Goal: Information Seeking & Learning: Learn about a topic

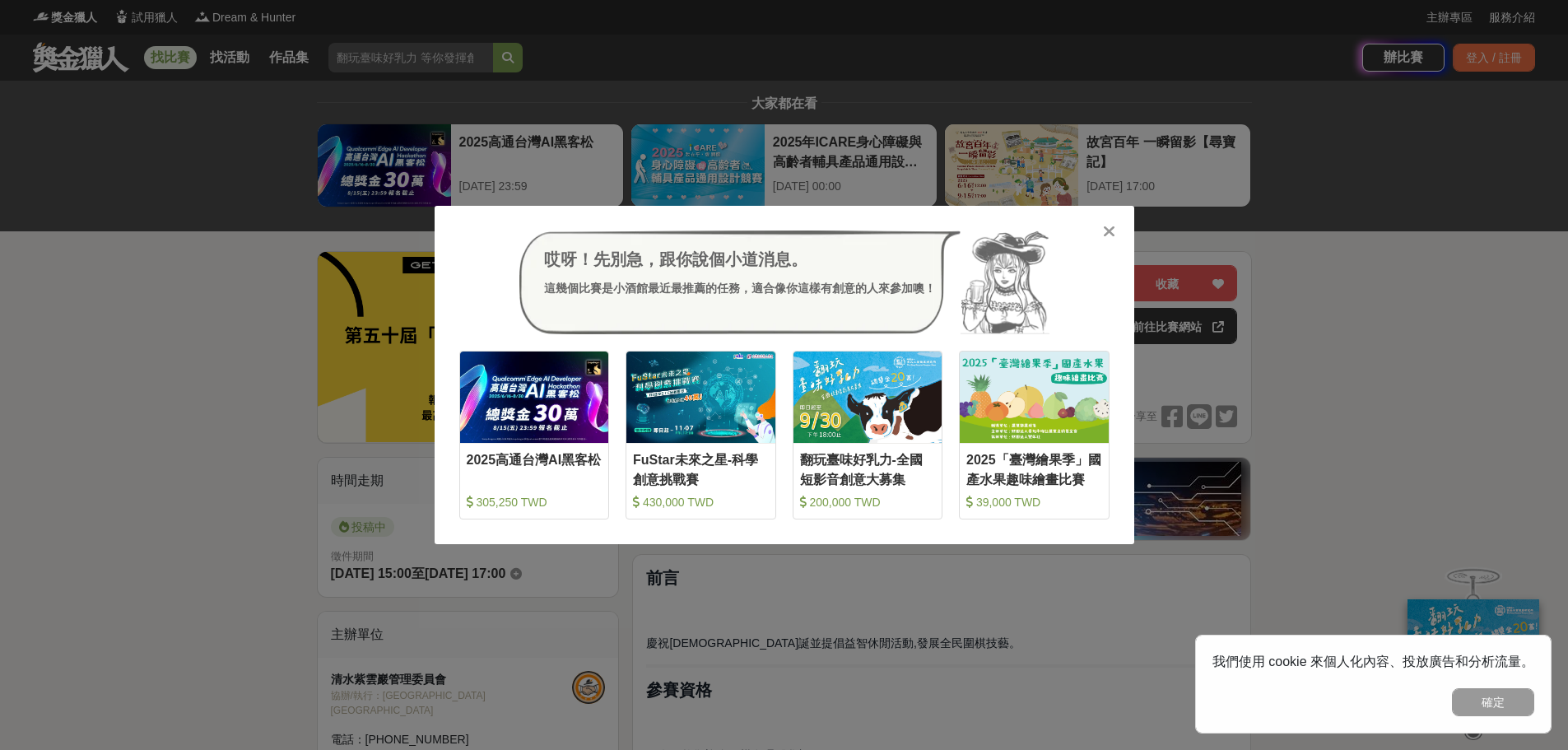
click at [1104, 232] on icon at bounding box center [1109, 232] width 12 height 17
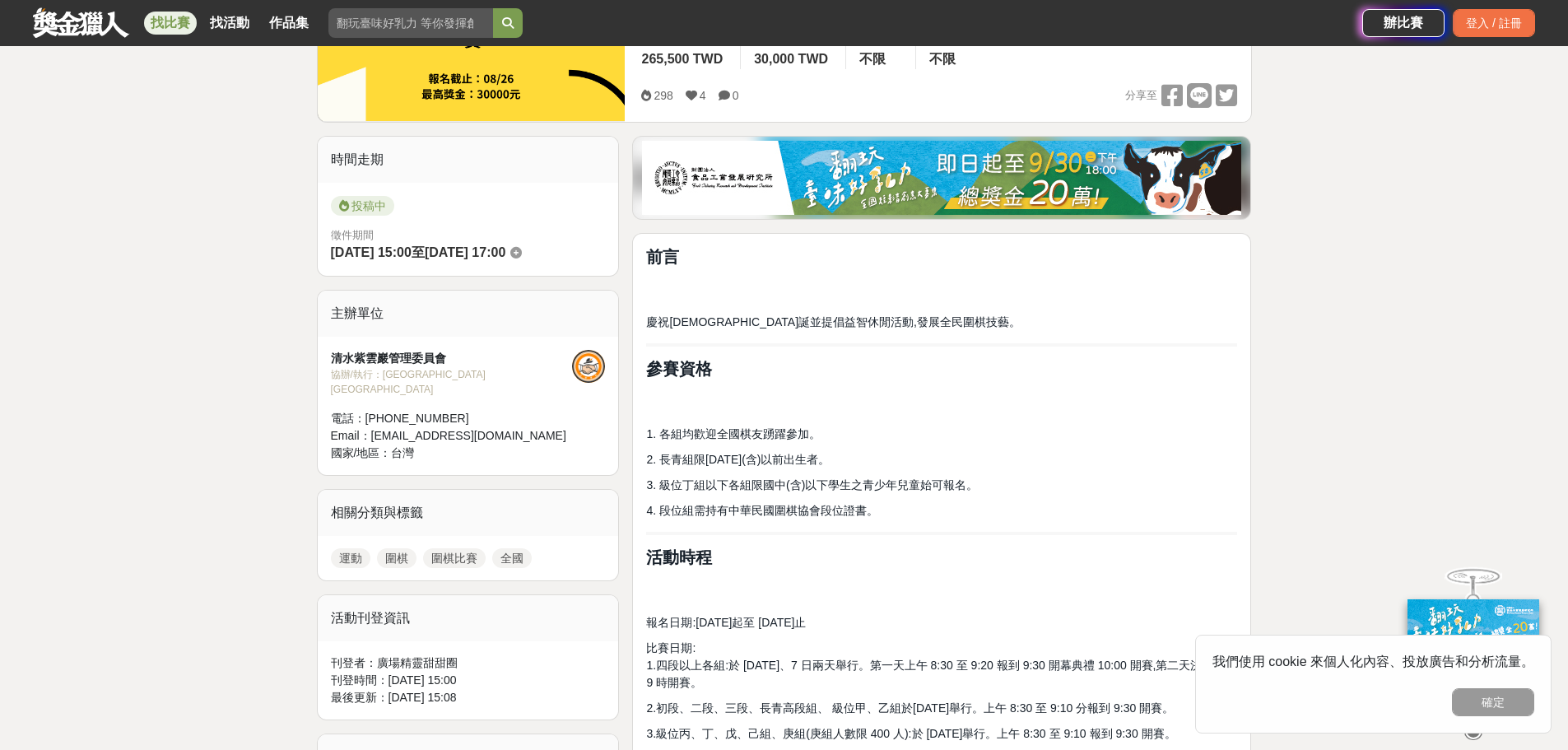
scroll to position [300, 0]
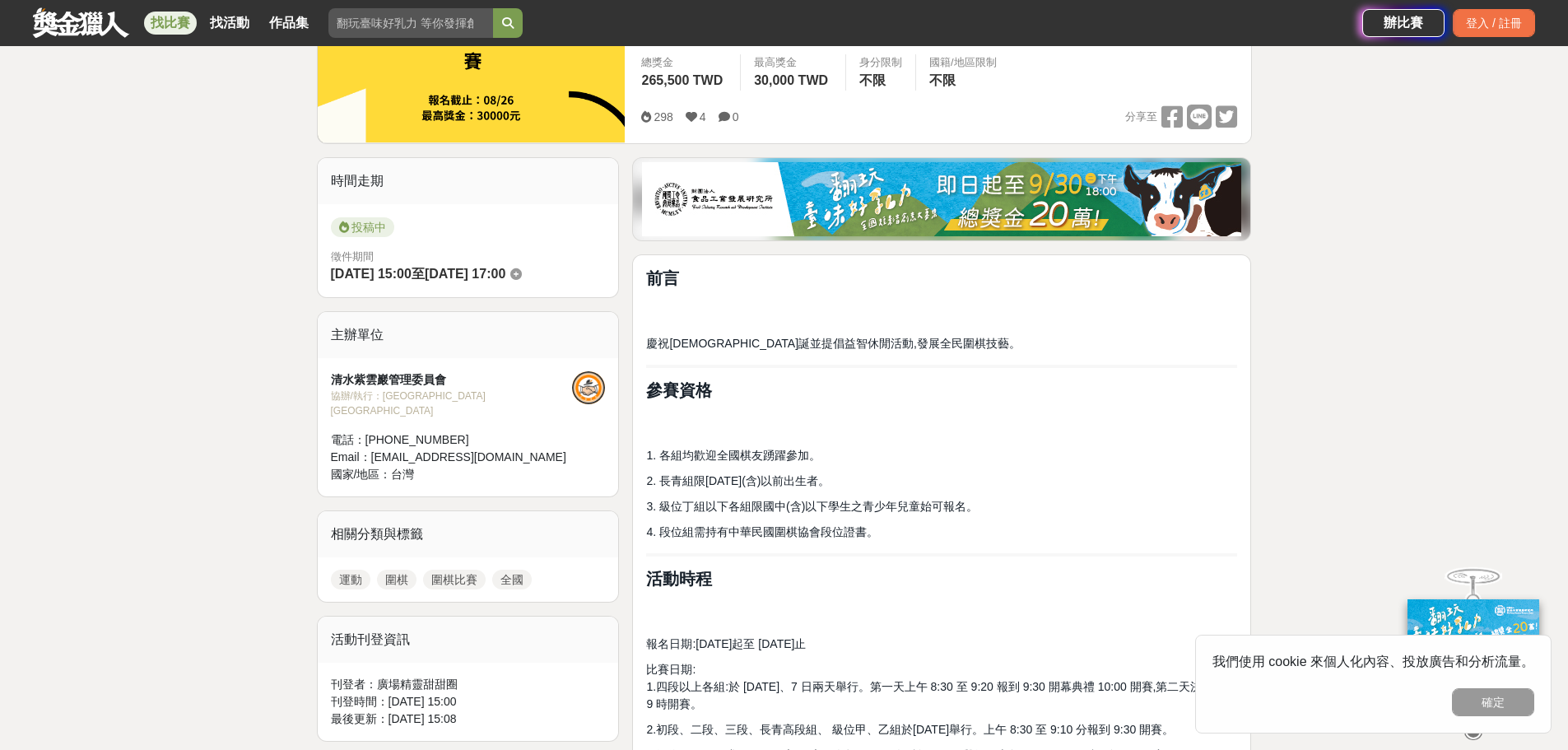
click at [372, 15] on input "search" at bounding box center [410, 23] width 165 height 30
type input "j"
type input "圍棋"
click at [493, 8] on button "submit" at bounding box center [508, 23] width 30 height 30
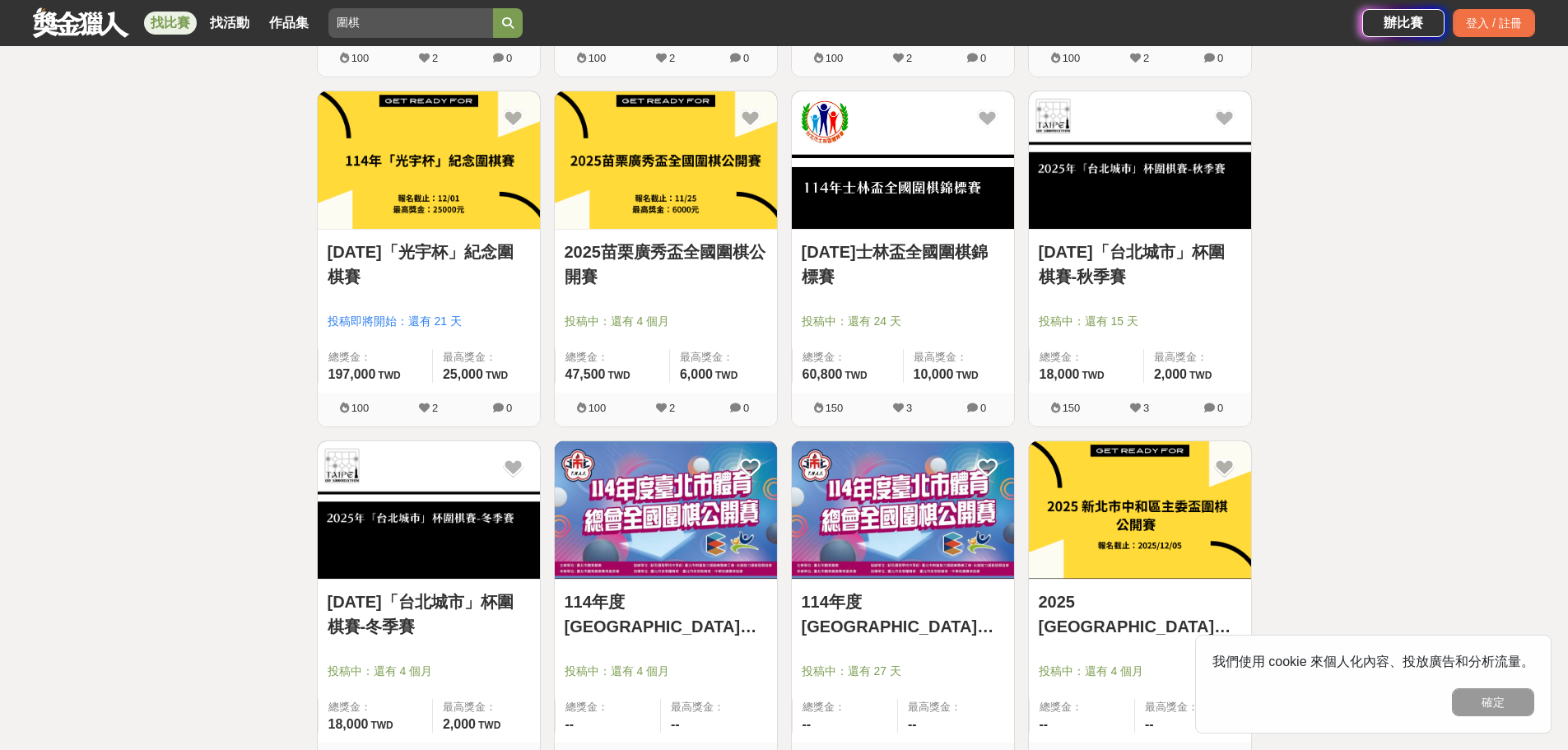
scroll to position [906, 0]
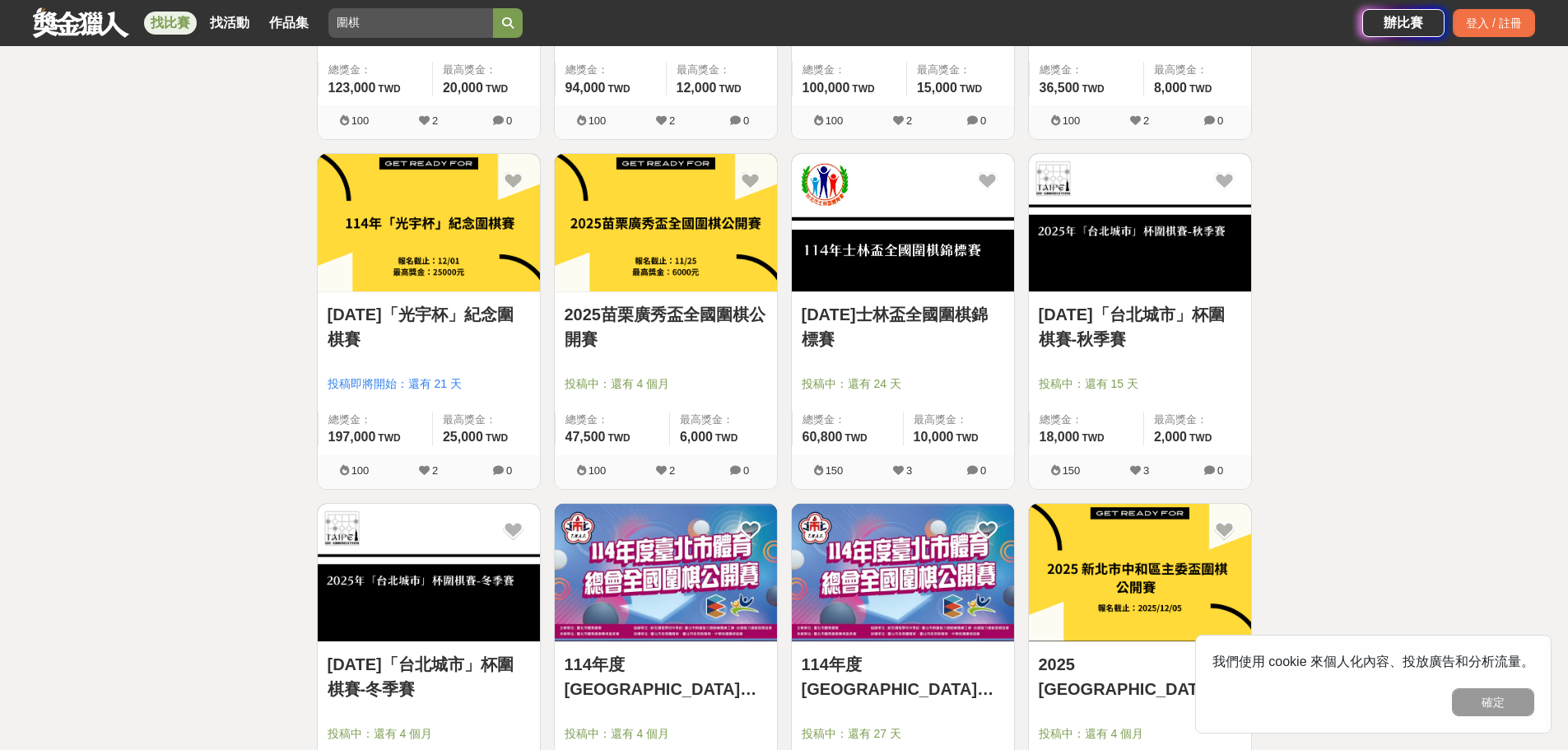
click at [448, 314] on link "[DATE]「光宇杯」紀念圍棋賽" at bounding box center [429, 327] width 203 height 50
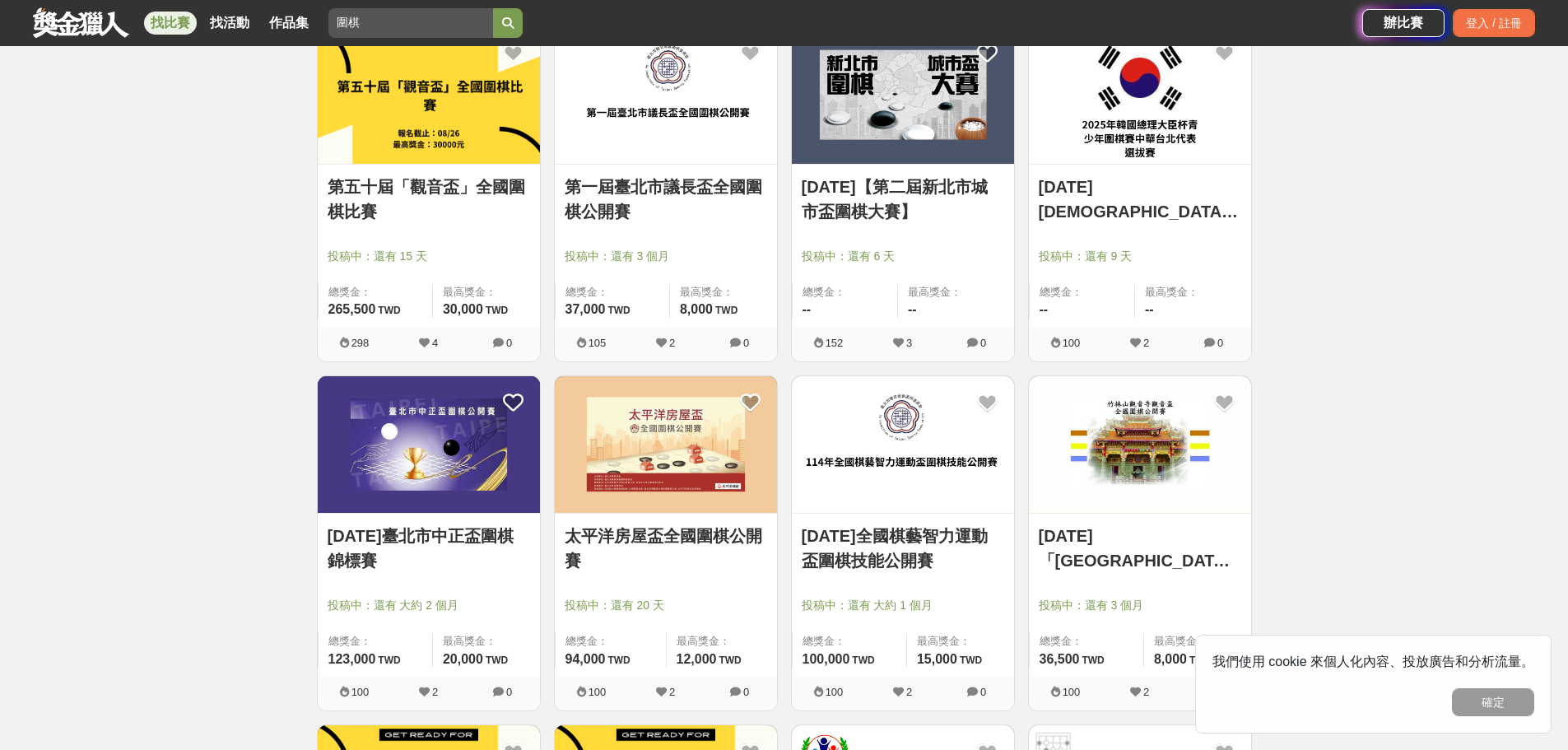
scroll to position [376, 0]
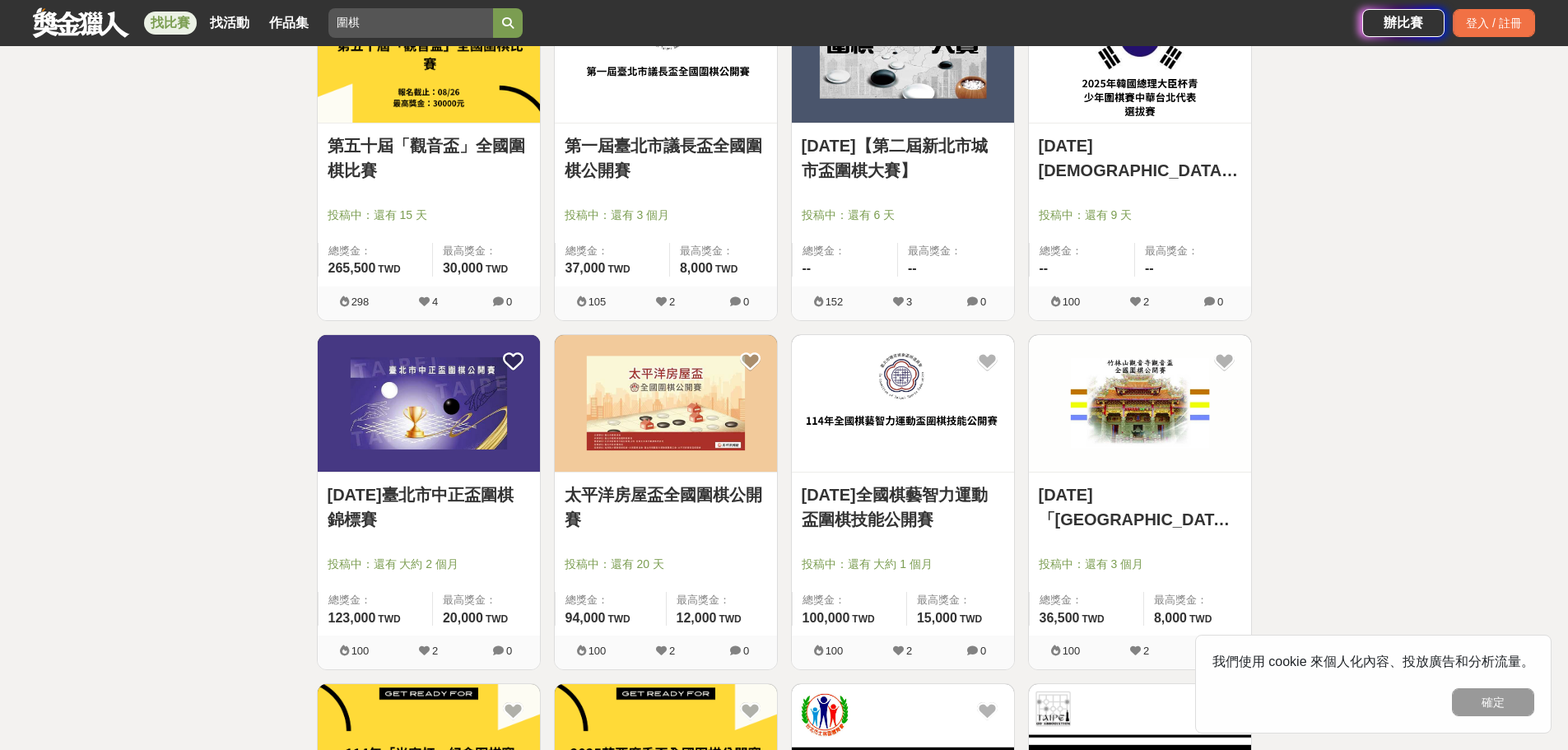
click at [694, 489] on link "太平洋房屋盃全國圍棋公開賽" at bounding box center [665, 507] width 203 height 50
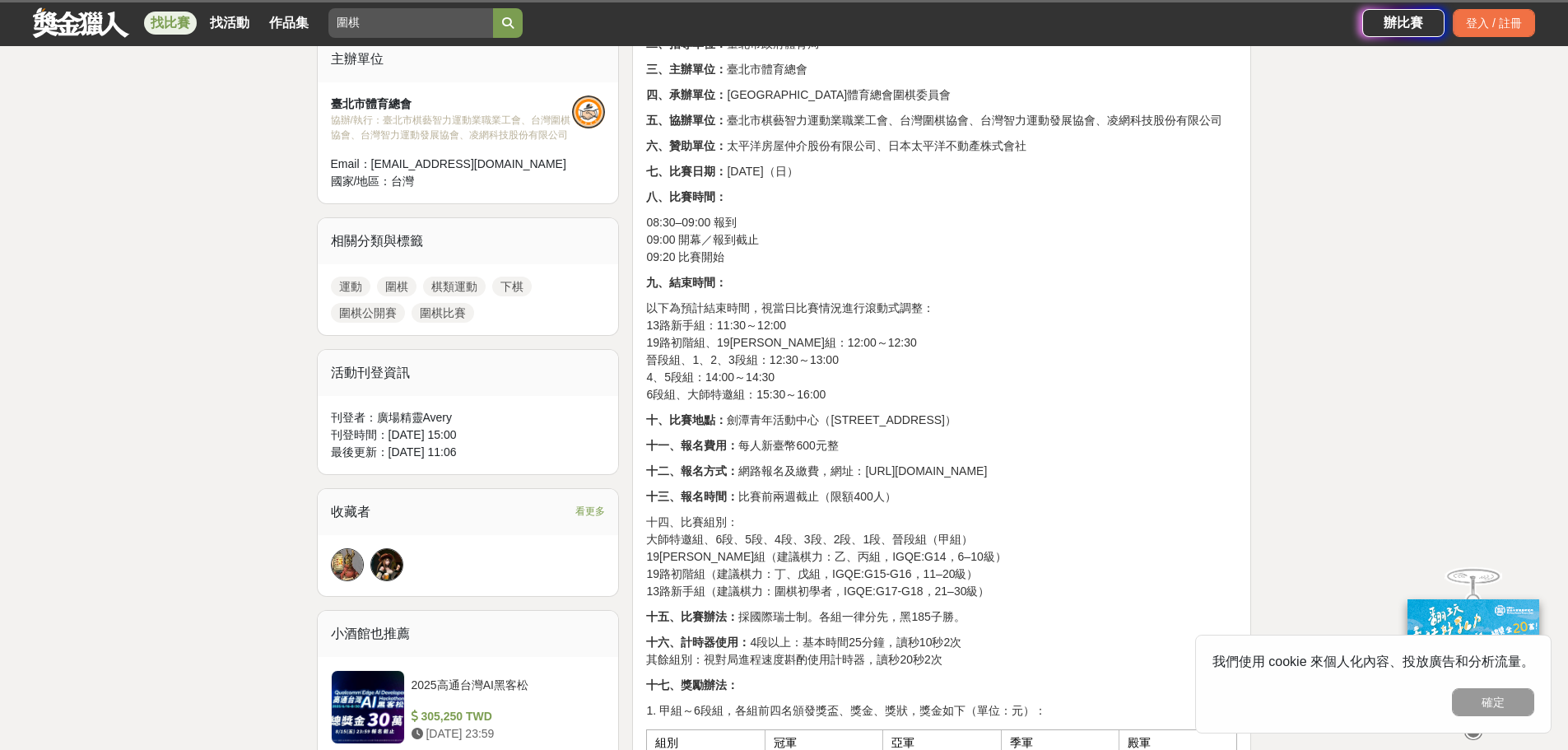
scroll to position [576, 0]
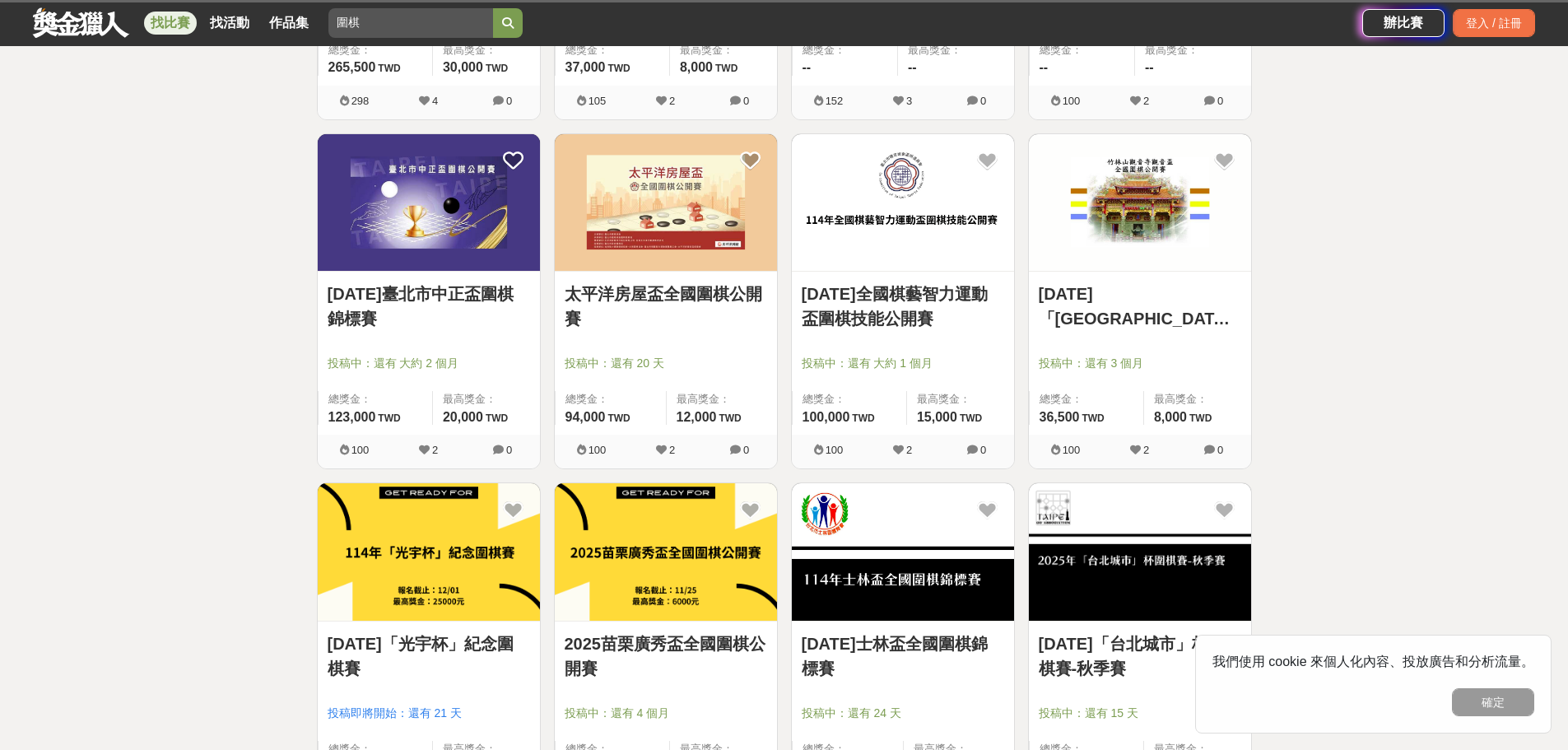
scroll to position [376, 0]
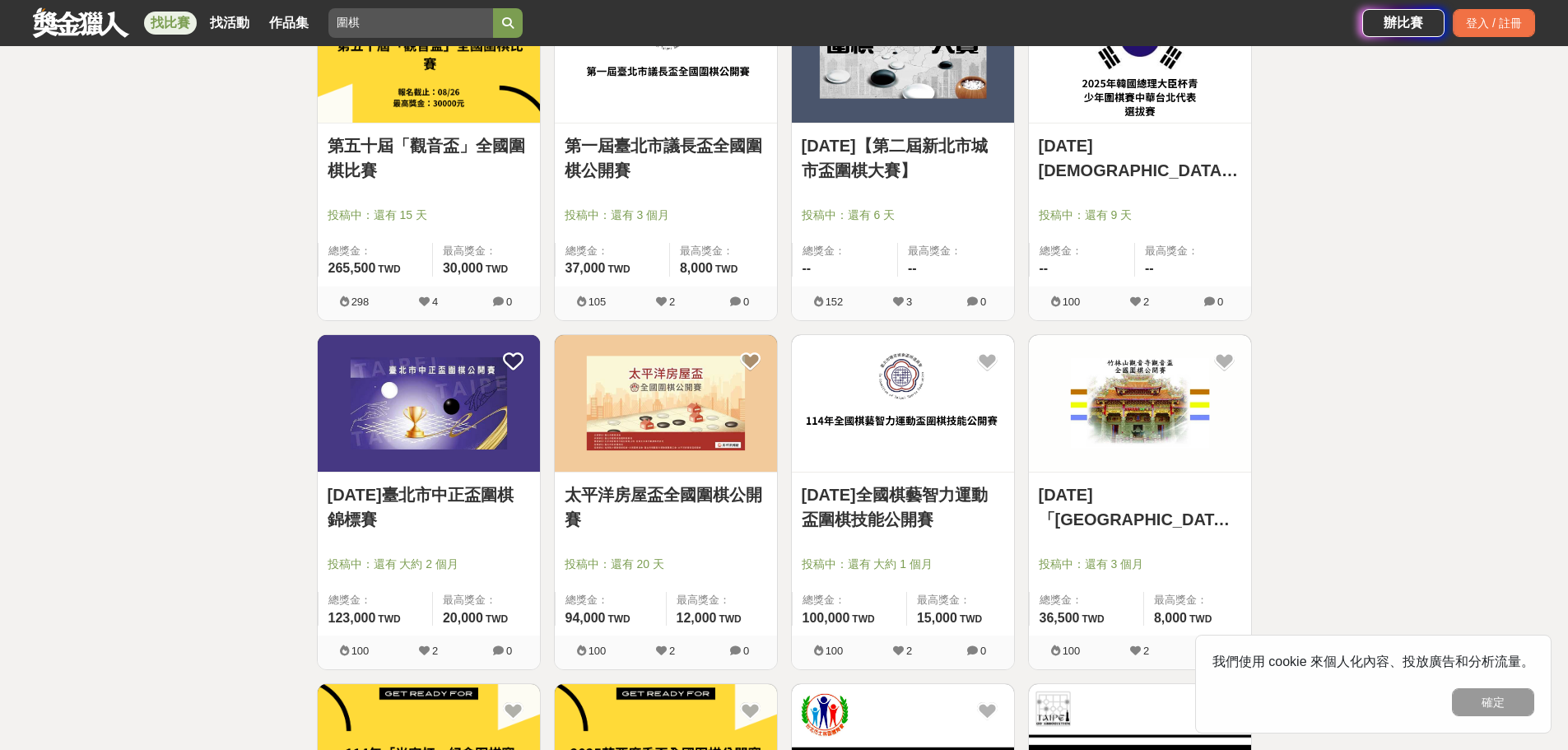
click at [861, 498] on link "[DATE]全國棋藝智力運動盃圍棋技能公開賽" at bounding box center [903, 507] width 203 height 50
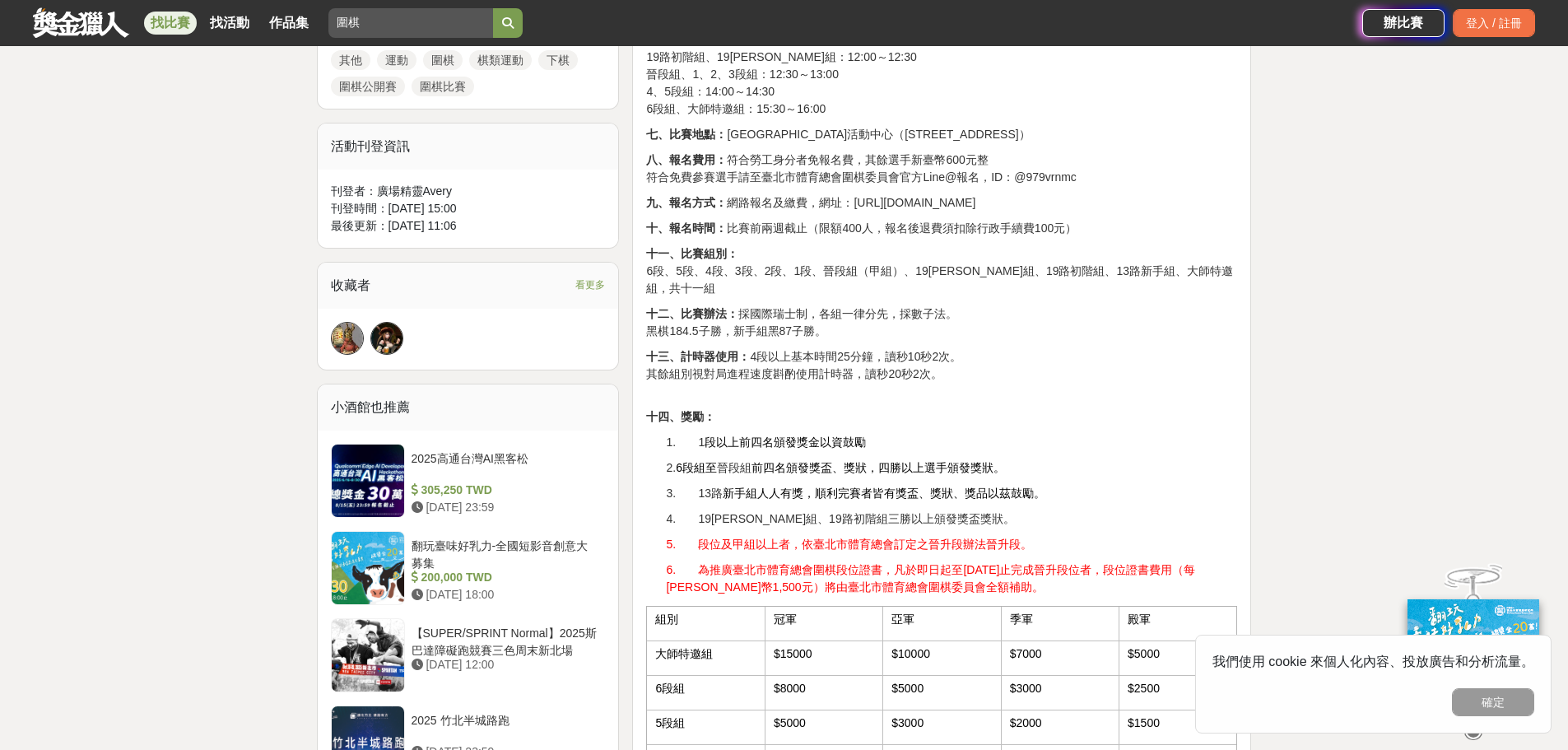
scroll to position [906, 0]
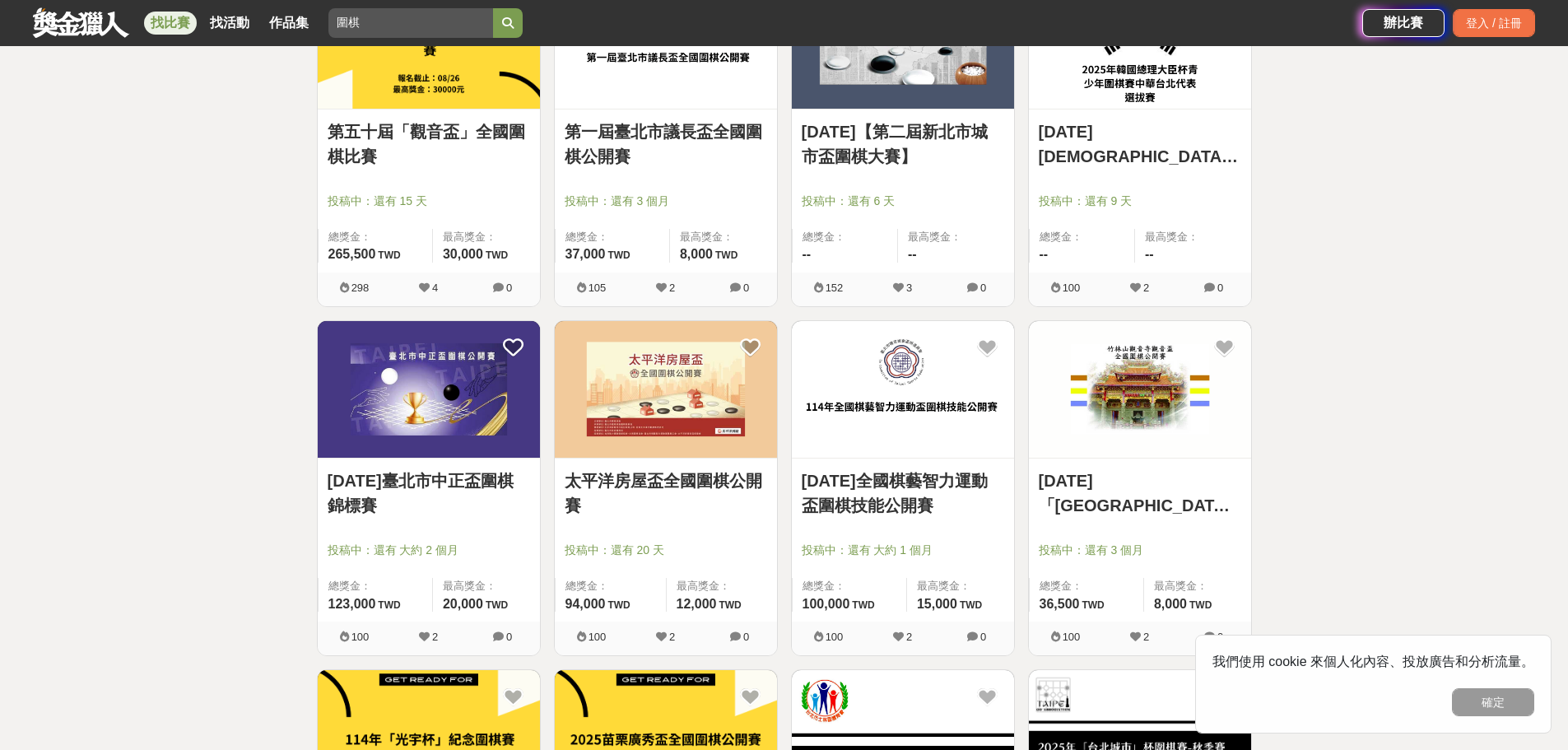
scroll to position [376, 0]
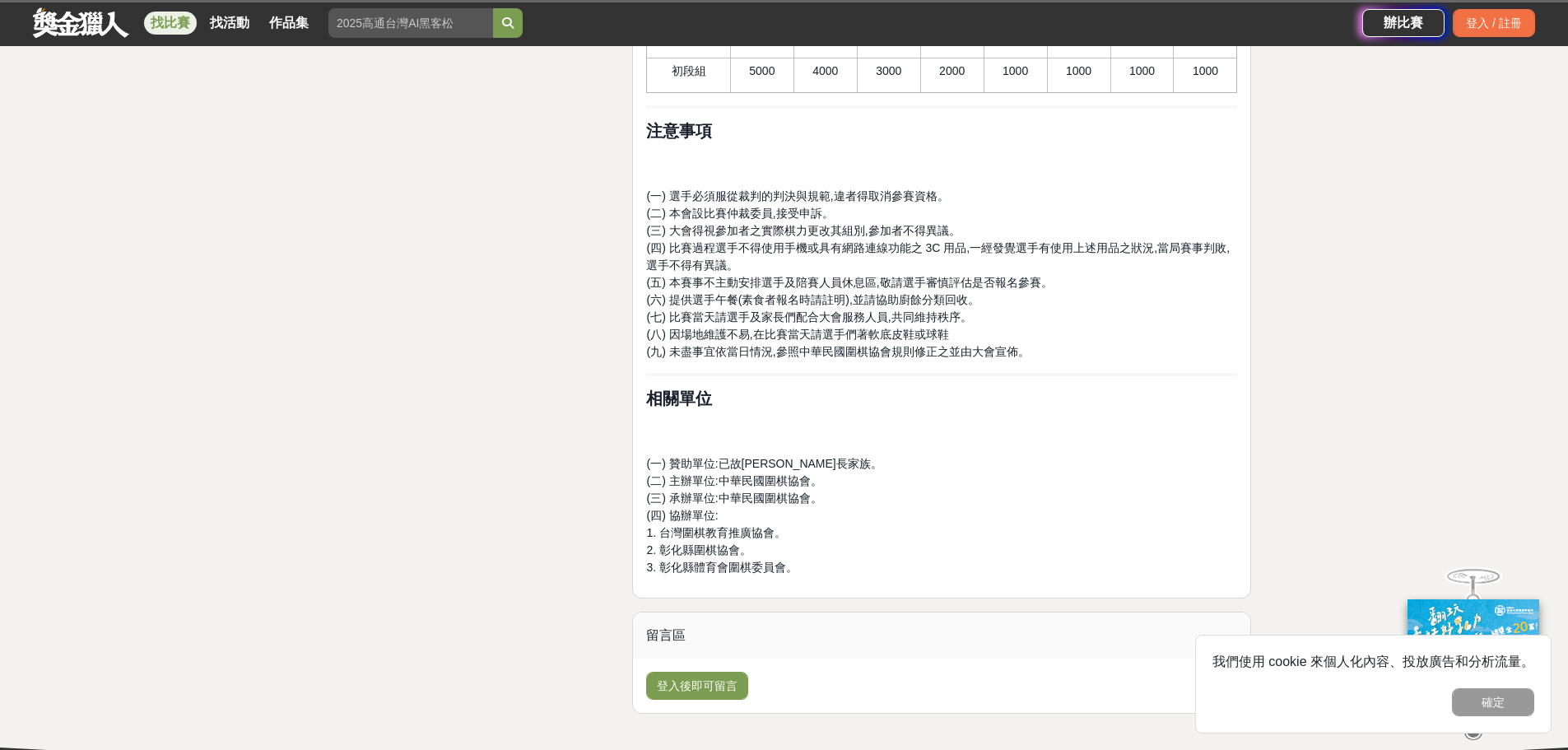
scroll to position [1799, 0]
